Goal: Information Seeking & Learning: Understand process/instructions

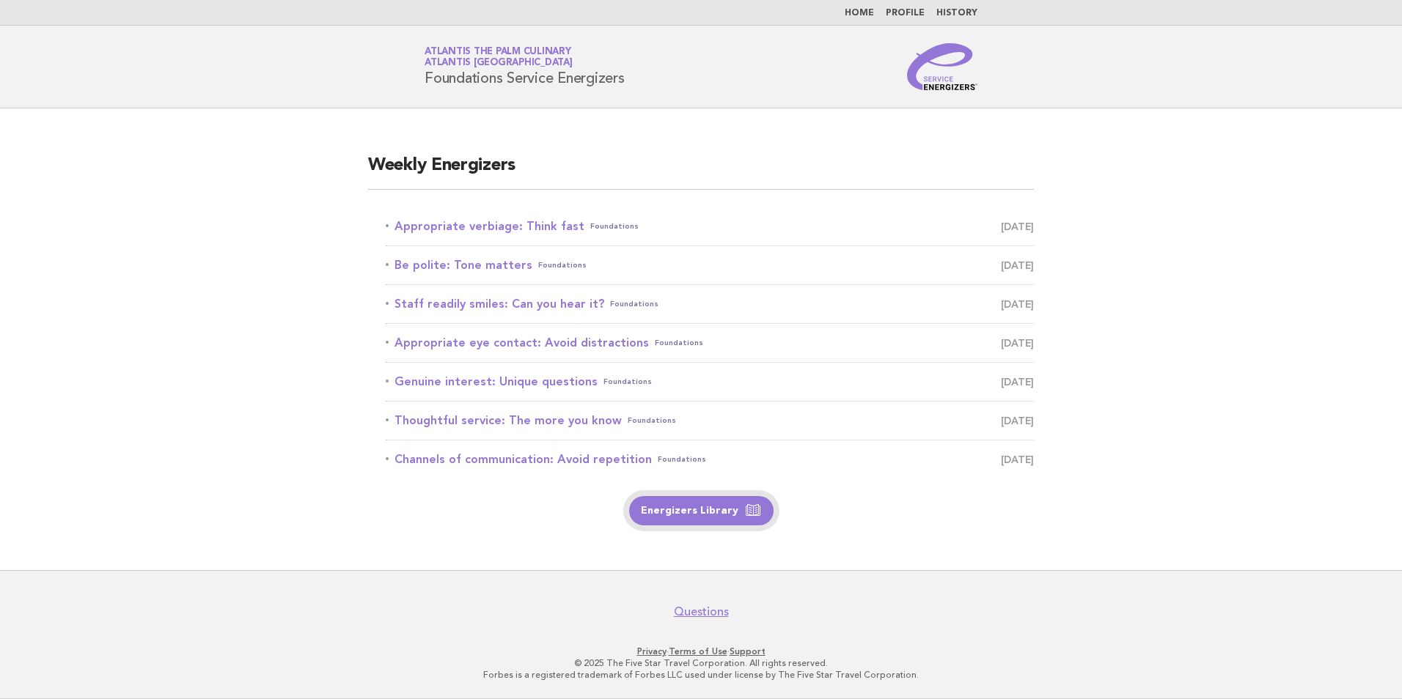
click at [698, 511] on link "Energizers Library" at bounding box center [701, 510] width 144 height 29
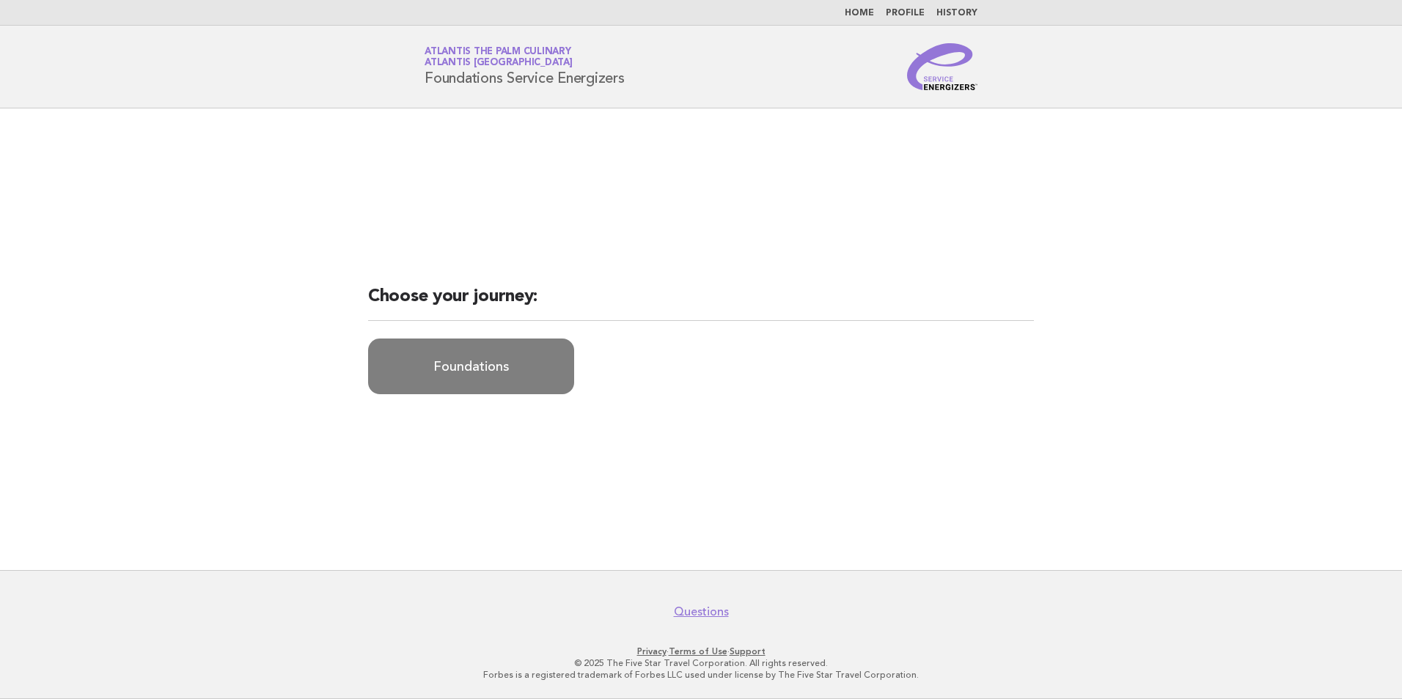
click at [473, 372] on link "Foundations" at bounding box center [471, 367] width 206 height 56
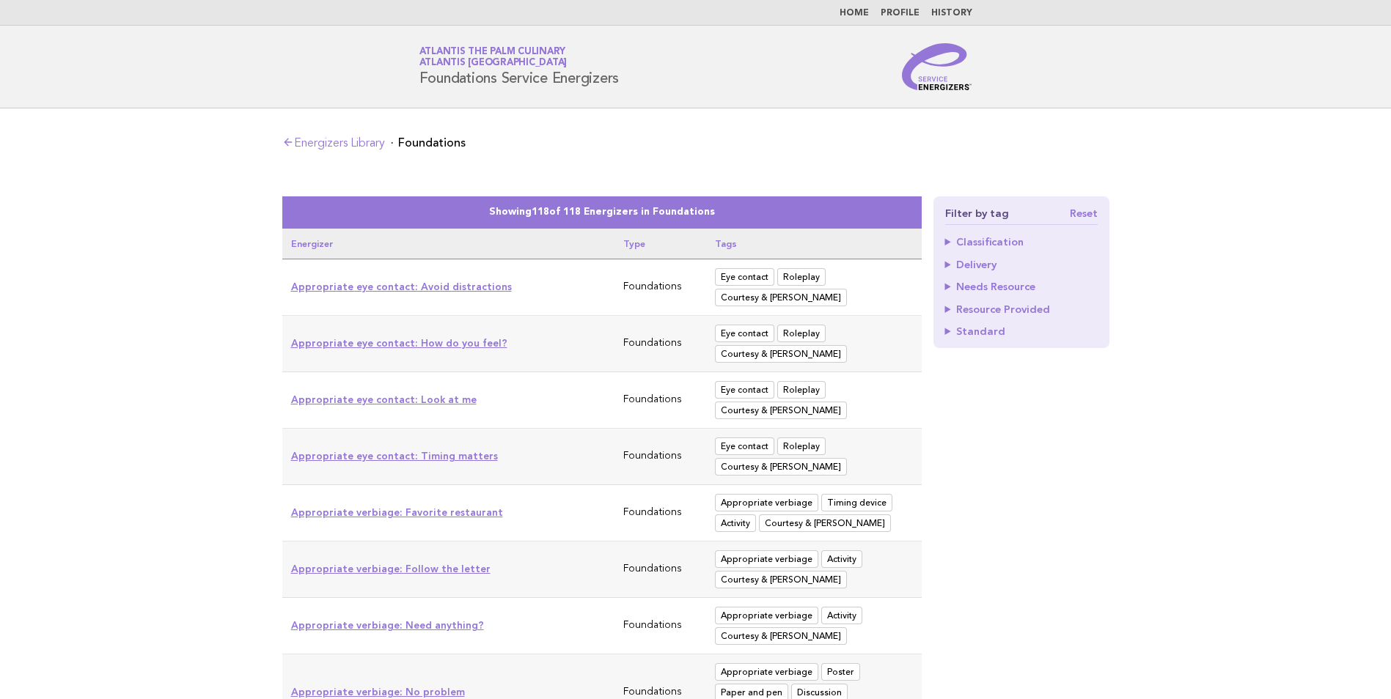
click at [1085, 213] on link "Reset" at bounding box center [1084, 213] width 28 height 10
click at [359, 139] on link "Energizers Library" at bounding box center [333, 144] width 103 height 12
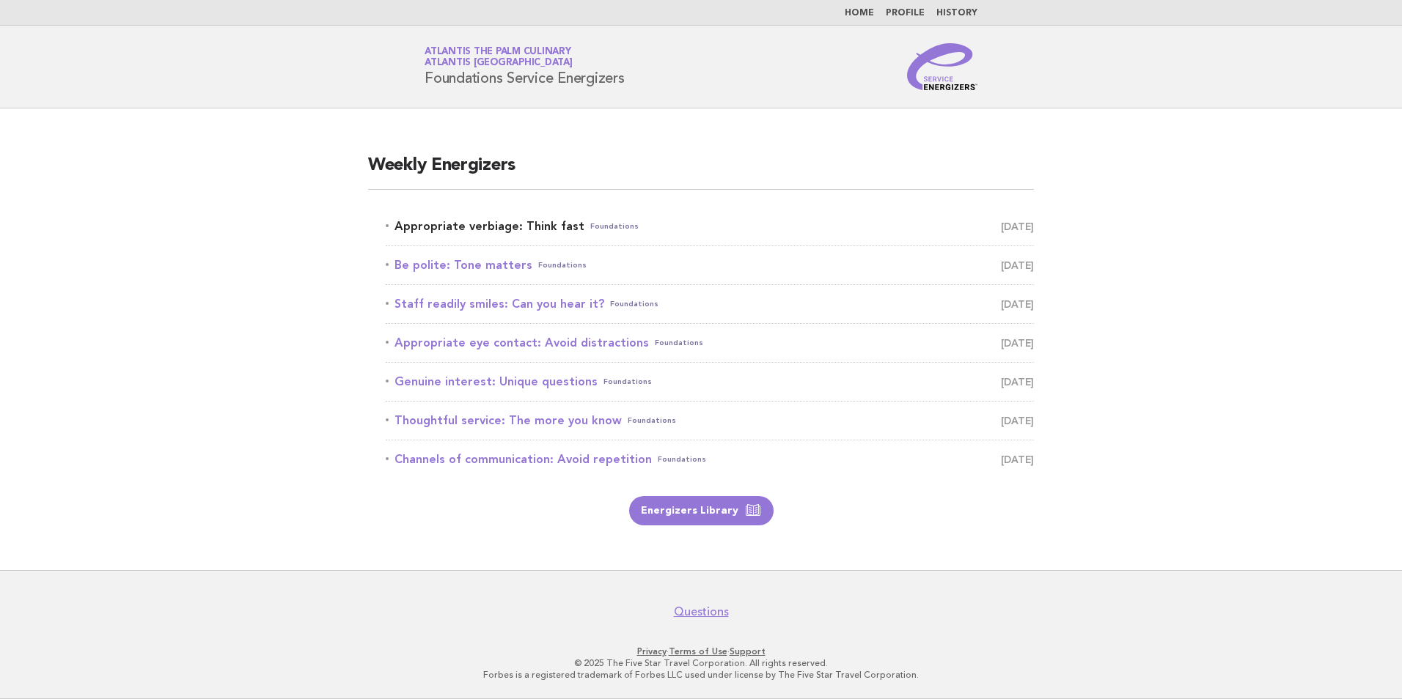
click at [553, 229] on link "Appropriate verbiage: Think fast Foundations September 19" at bounding box center [710, 226] width 648 height 21
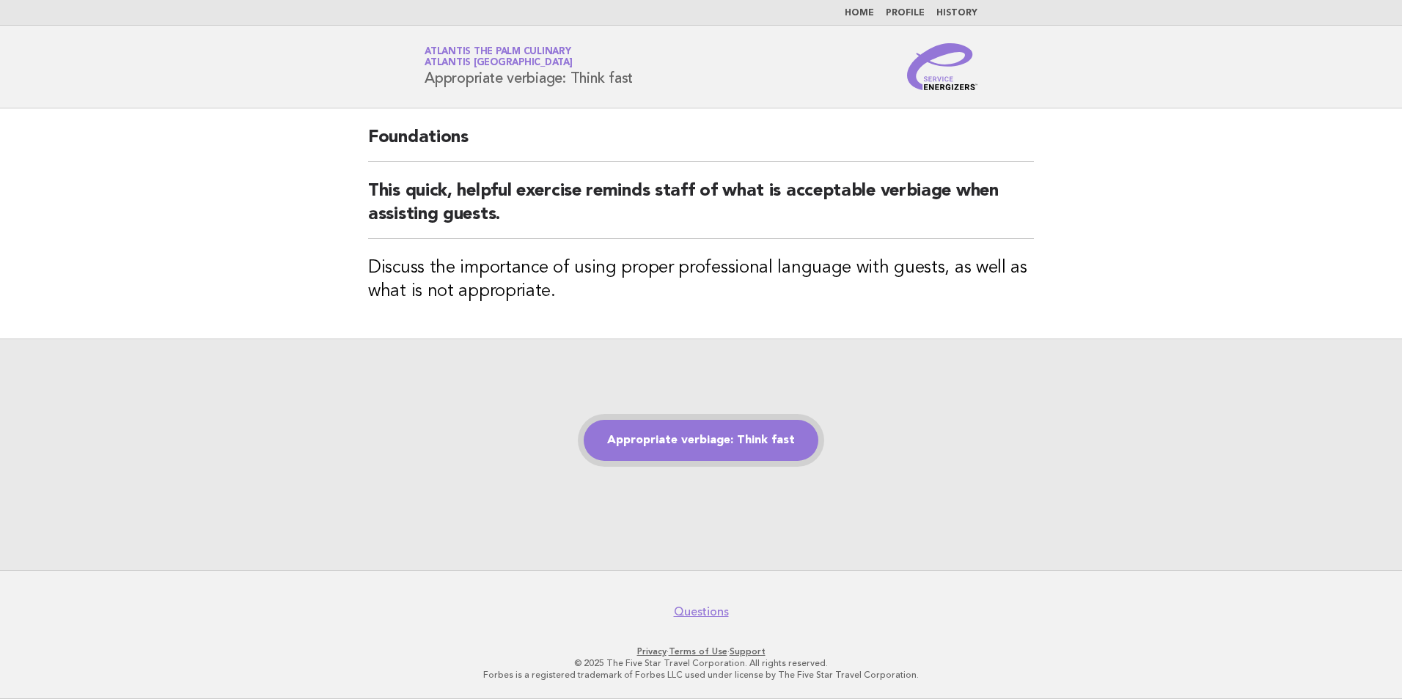
click at [694, 444] on link "Appropriate verbiage: Think fast" at bounding box center [701, 440] width 235 height 41
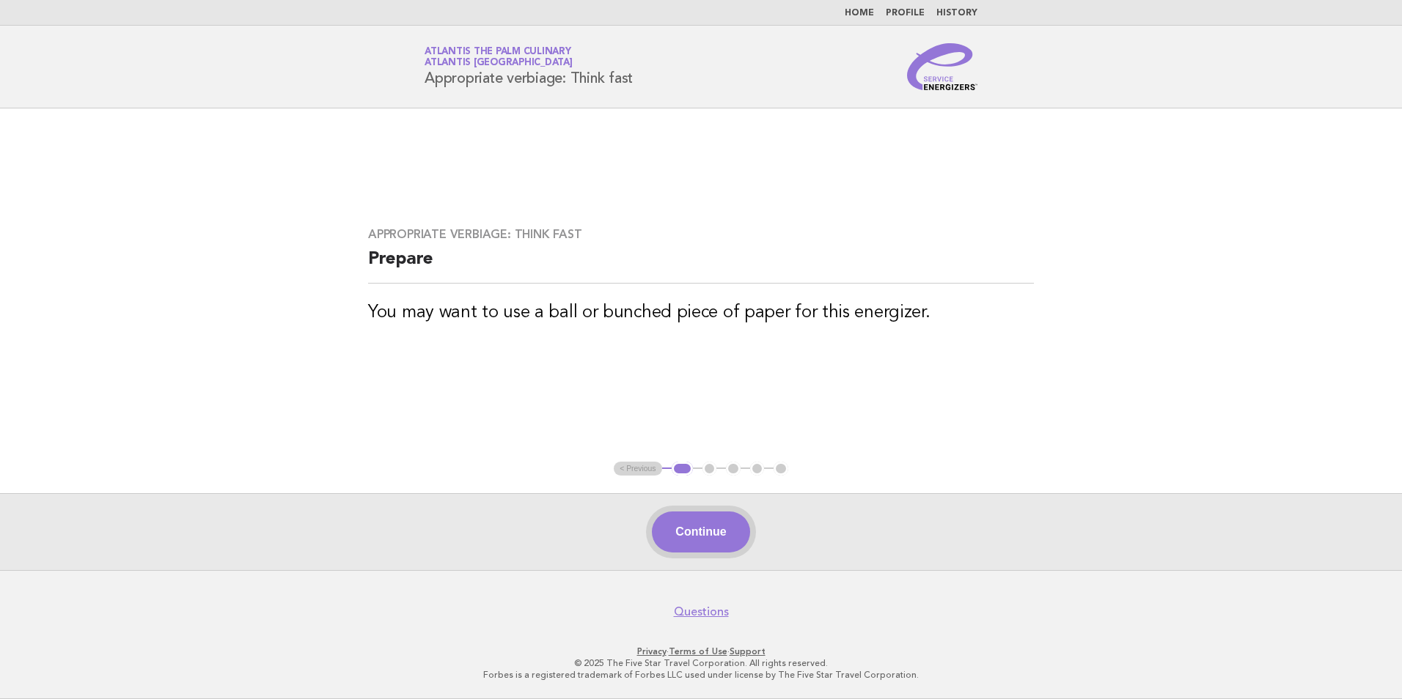
click at [689, 540] on button "Continue" at bounding box center [701, 532] width 98 height 41
